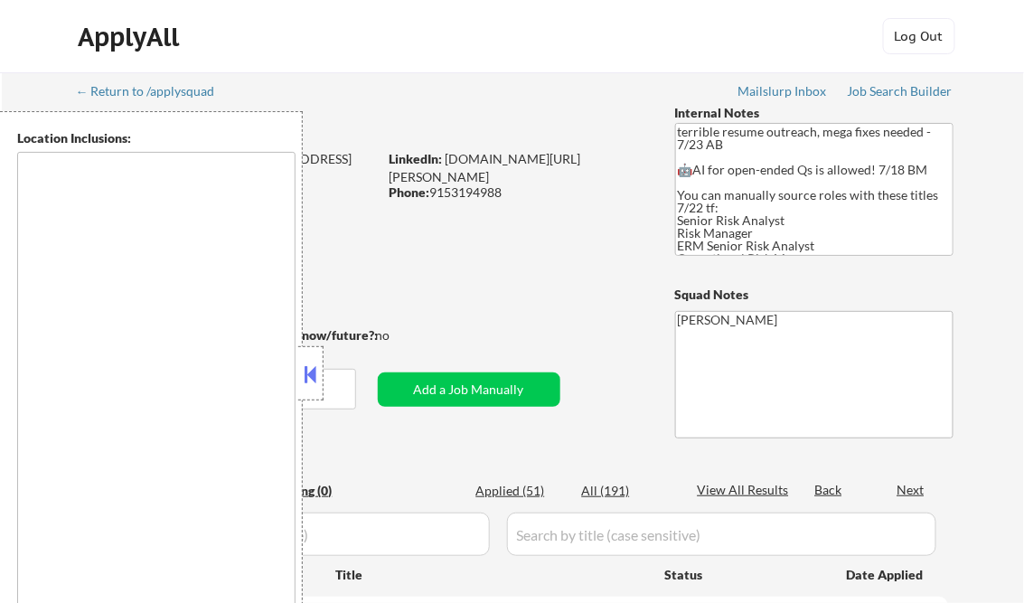
type textarea "[GEOGRAPHIC_DATA], [GEOGRAPHIC_DATA] [GEOGRAPHIC_DATA], [GEOGRAPHIC_DATA] [GEOG…"
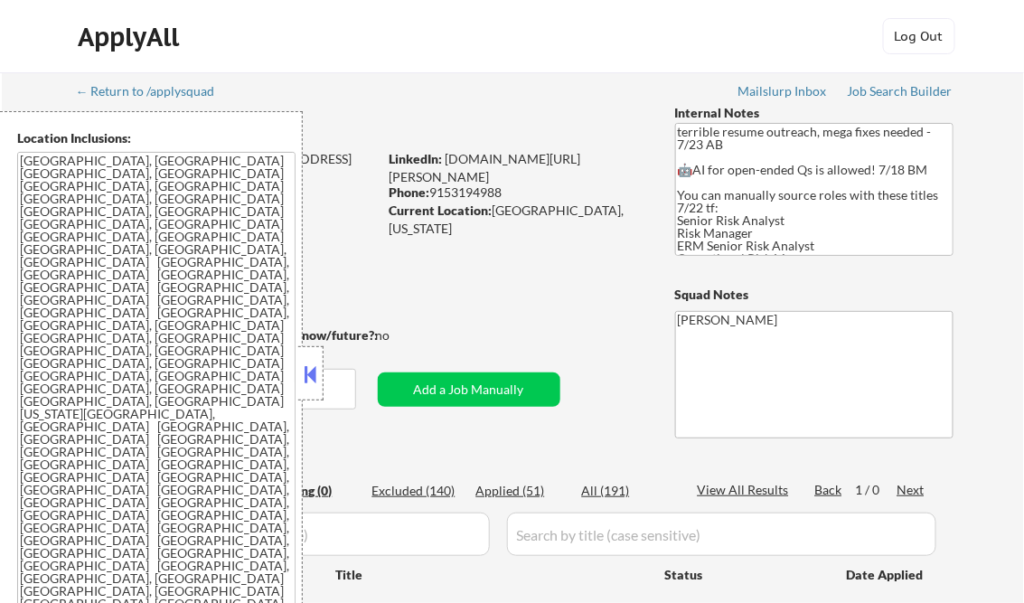
click at [314, 373] on button at bounding box center [311, 374] width 20 height 27
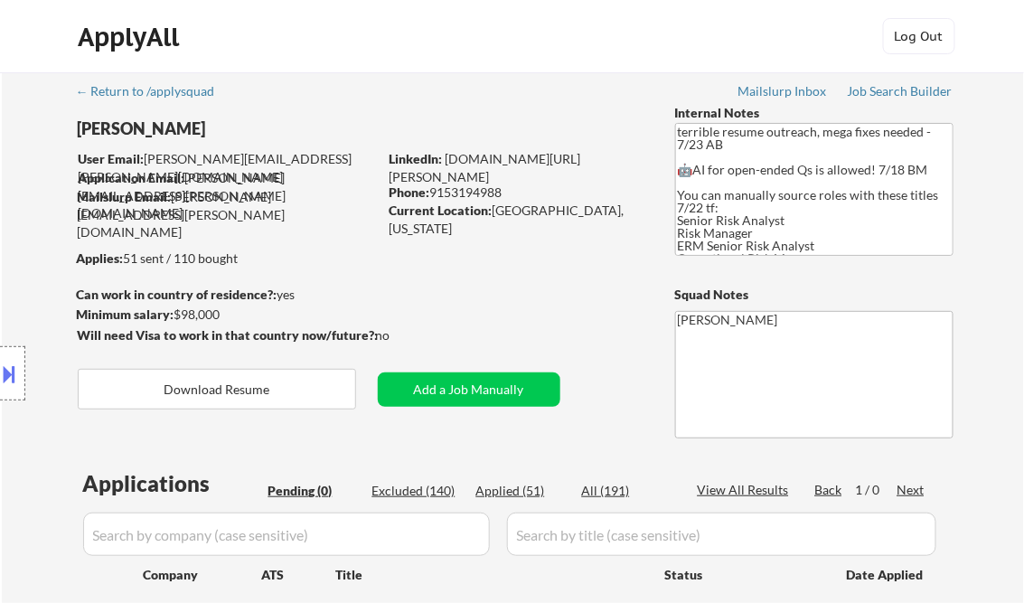
click at [12, 361] on button at bounding box center [10, 374] width 20 height 30
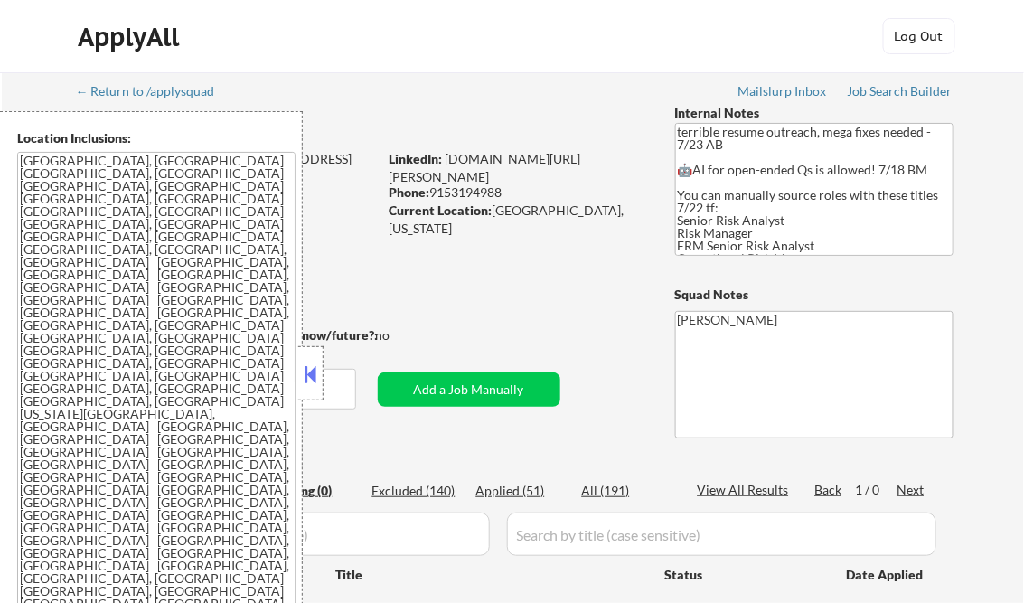
click at [314, 377] on button at bounding box center [311, 374] width 20 height 27
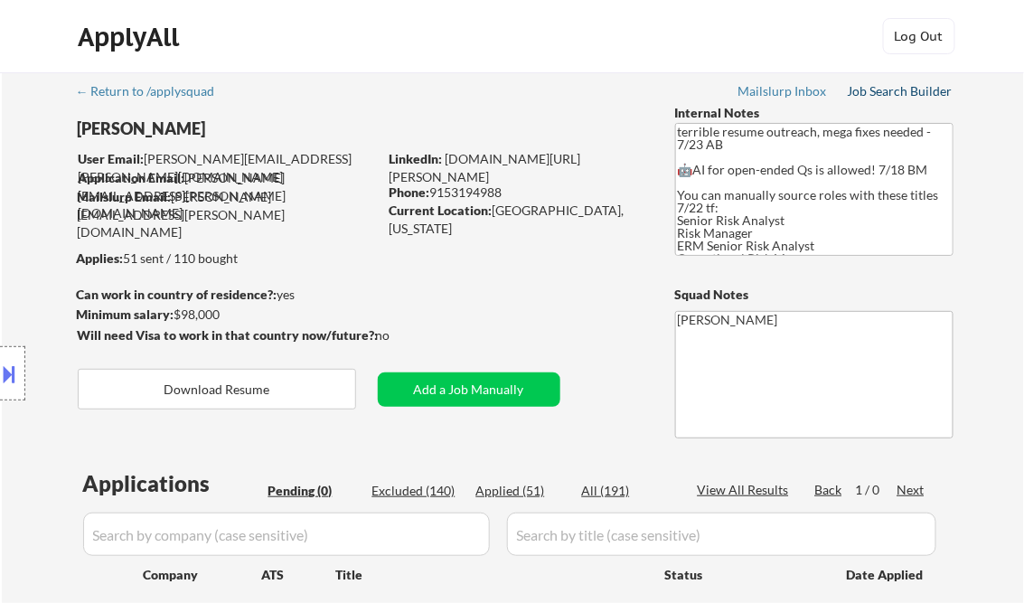
click at [893, 91] on div "Job Search Builder" at bounding box center [901, 91] width 106 height 13
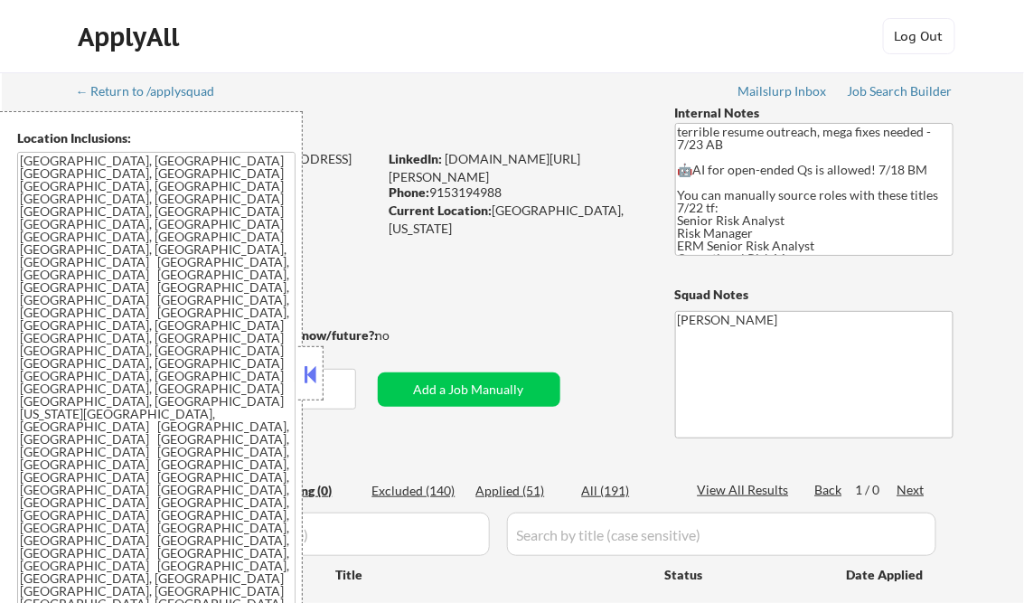
click at [312, 371] on button at bounding box center [311, 374] width 20 height 27
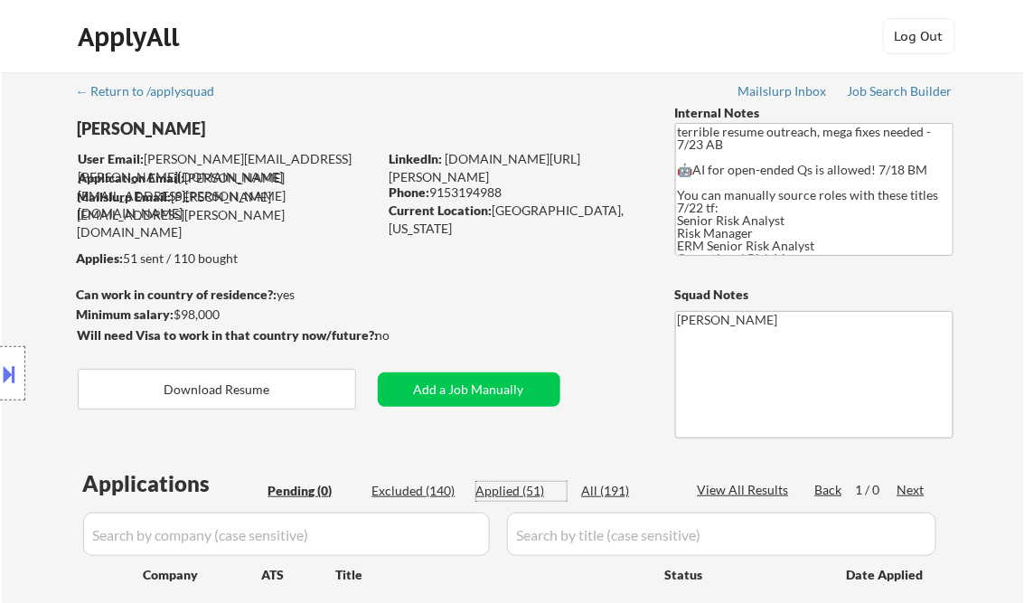
click at [518, 485] on div "Applied (51)" at bounding box center [521, 491] width 90 height 18
select select ""applied""
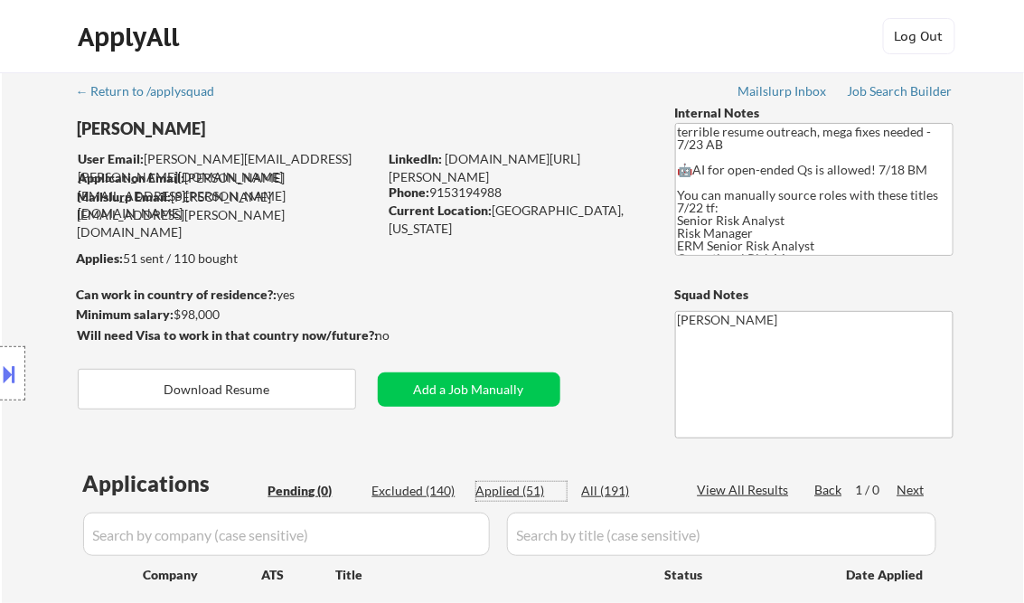
select select ""applied""
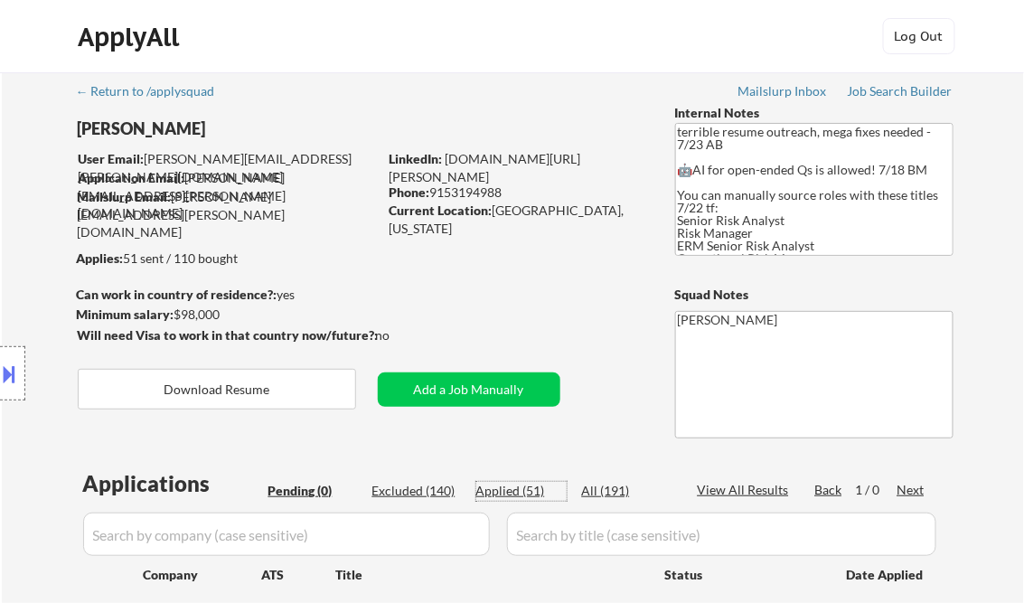
select select ""applied""
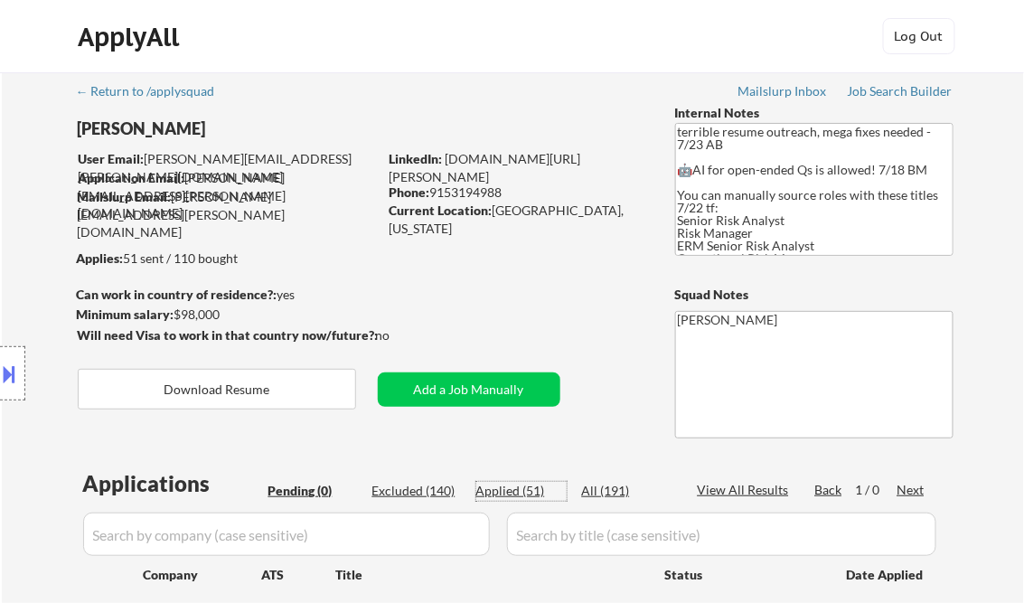
select select ""applied""
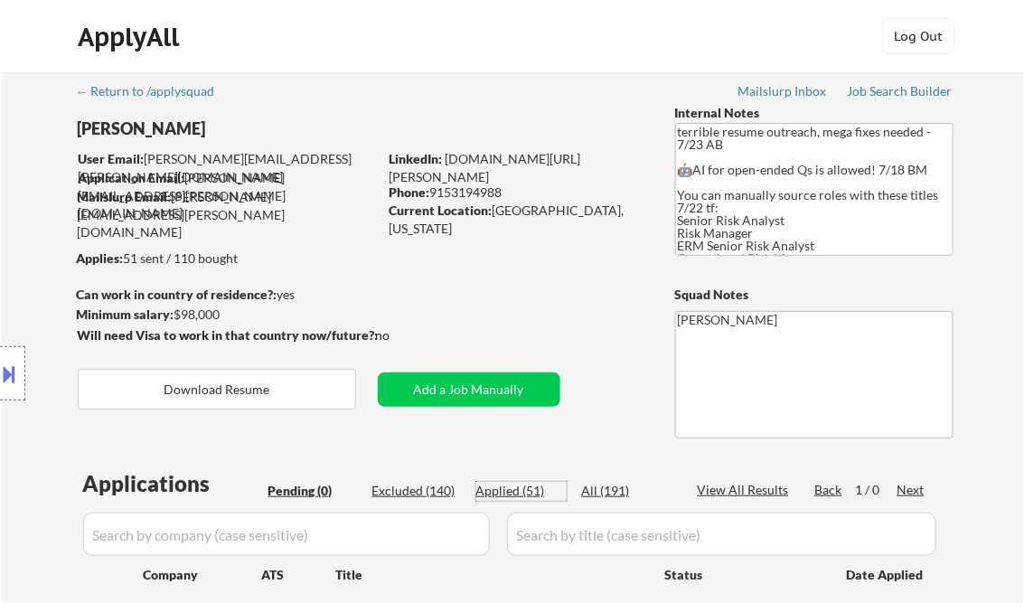
select select ""applied""
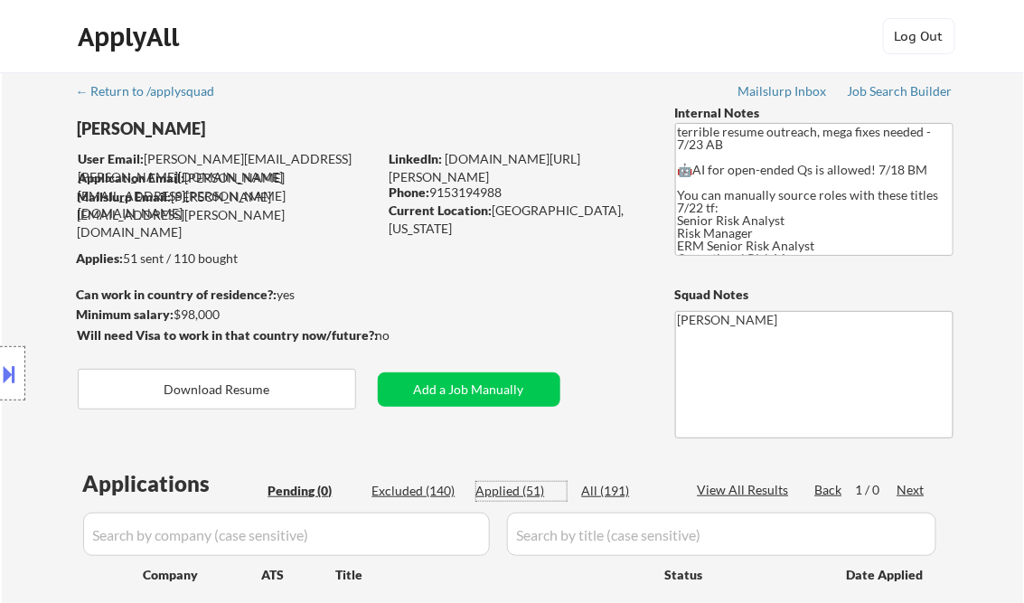
select select ""applied""
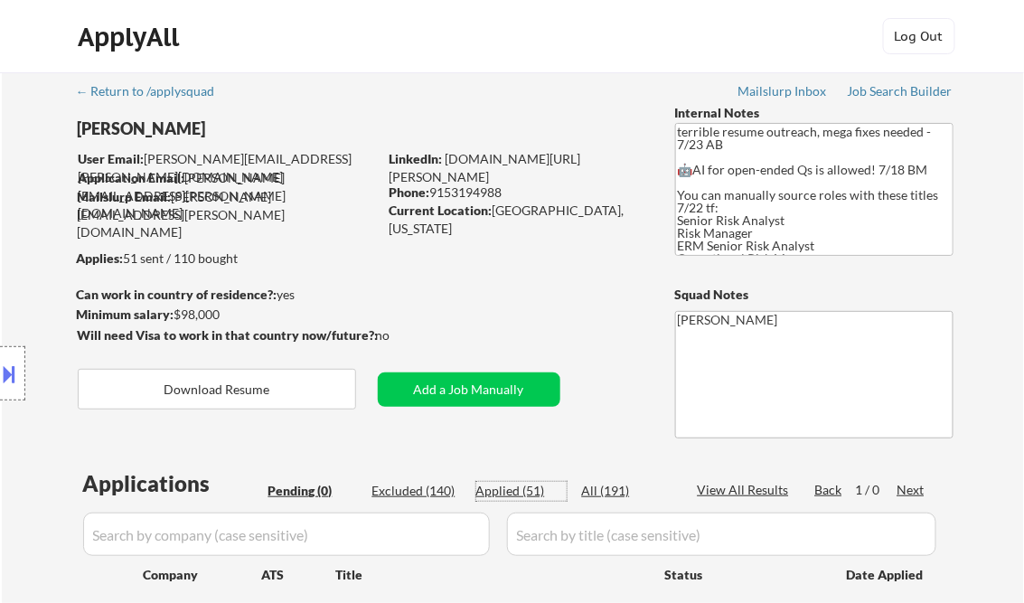
select select ""applied""
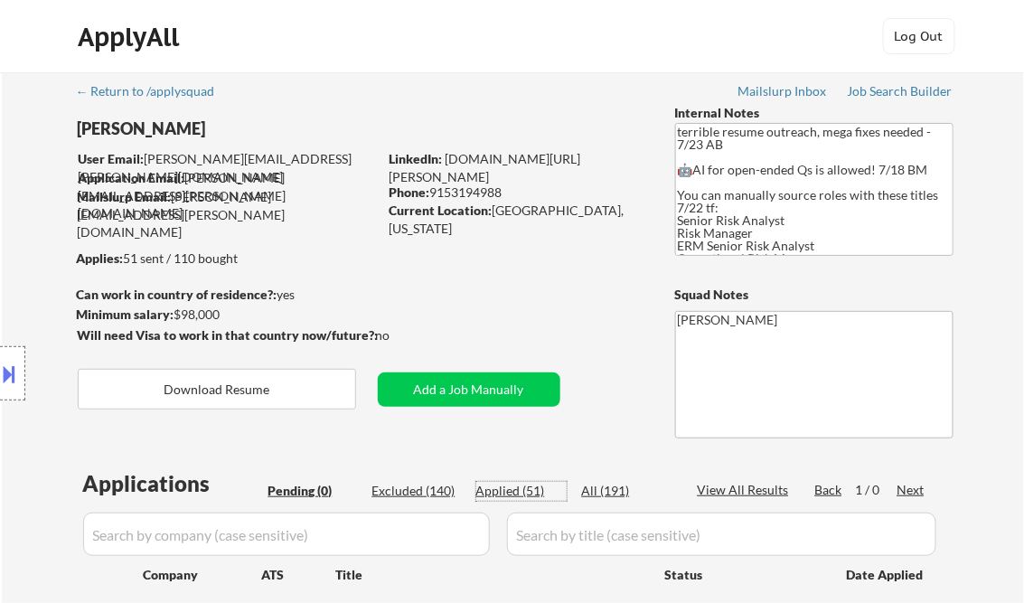
select select ""applied""
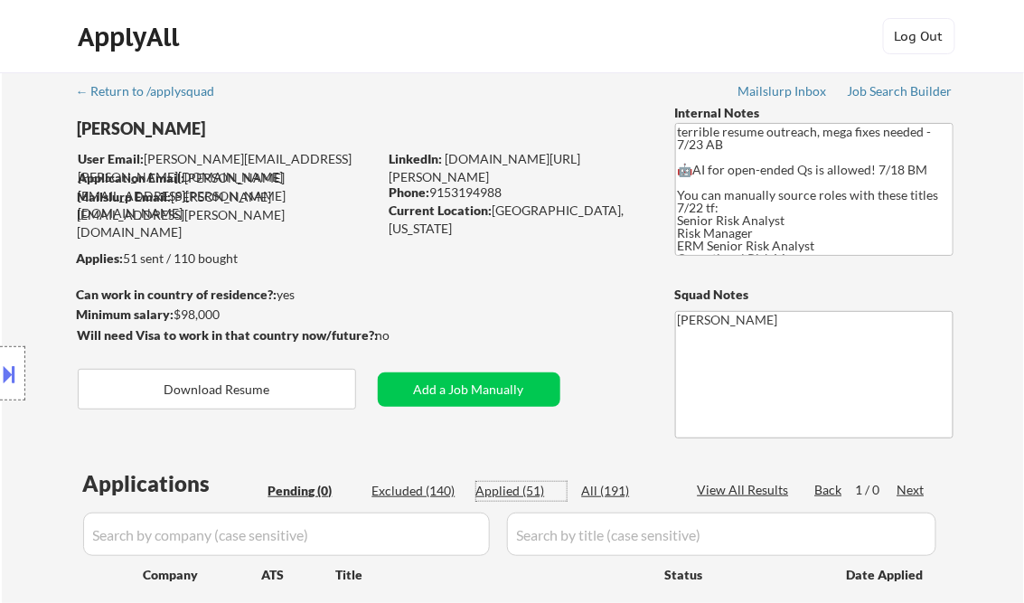
select select ""applied""
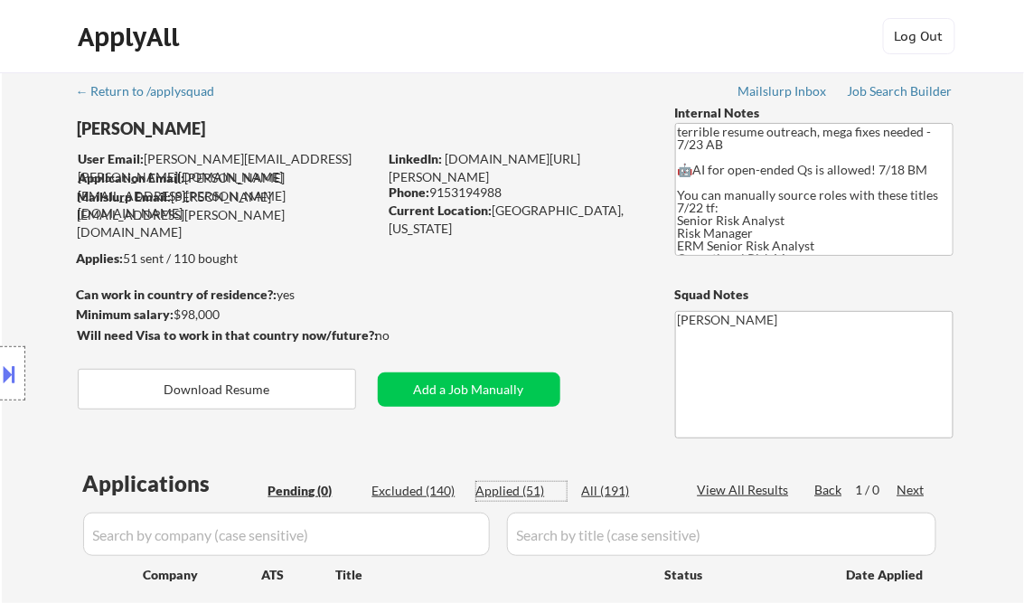
select select ""applied""
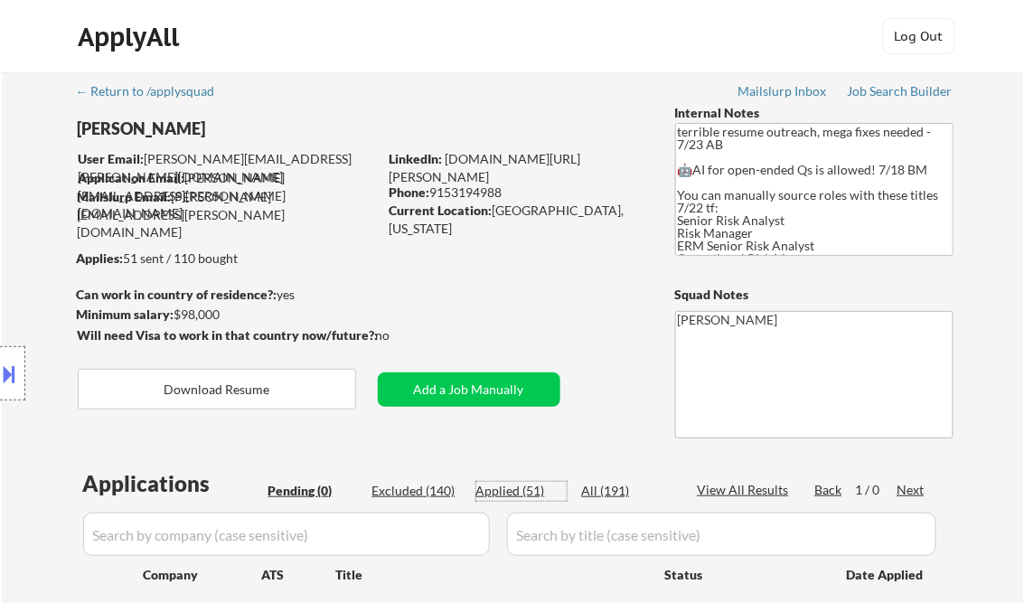
select select ""applied""
